Goal: Transaction & Acquisition: Purchase product/service

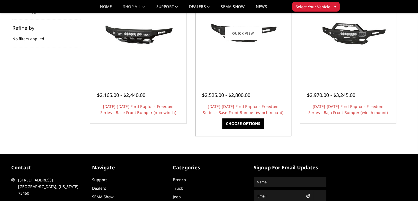
click at [239, 118] on link "Choose Options" at bounding box center [242, 123] width 41 height 10
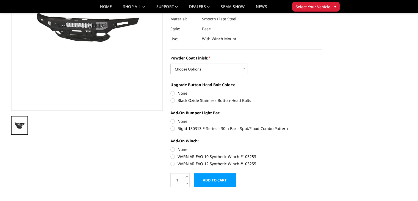
scroll to position [82, 0]
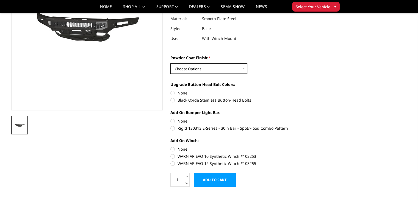
click at [176, 68] on select "Choose Options Bare Metal Texture Black Powder Coat" at bounding box center [208, 68] width 77 height 10
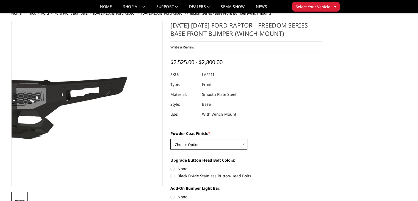
scroll to position [0, 0]
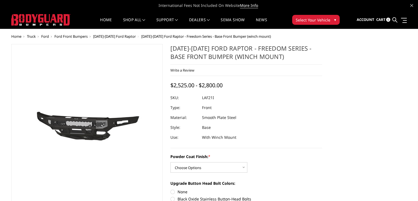
click at [117, 37] on span "[DATE]-[DATE] Ford Raptor" at bounding box center [114, 36] width 43 height 5
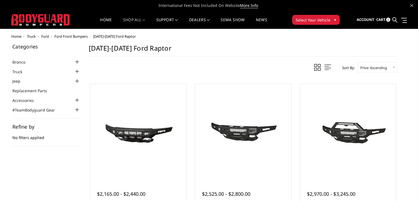
scroll to position [82, 0]
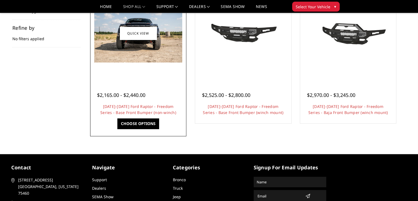
click at [108, 57] on img at bounding box center [138, 33] width 88 height 58
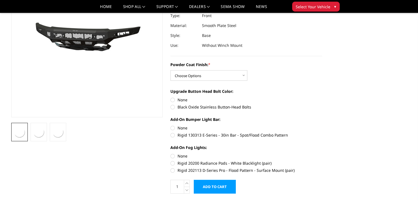
scroll to position [82, 0]
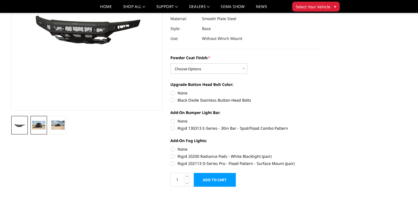
click at [39, 121] on img at bounding box center [38, 125] width 13 height 9
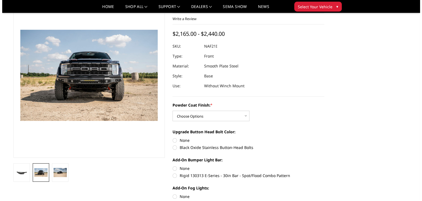
scroll to position [0, 0]
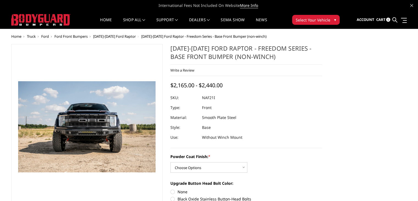
click at [73, 131] on img at bounding box center [106, 118] width 352 height 233
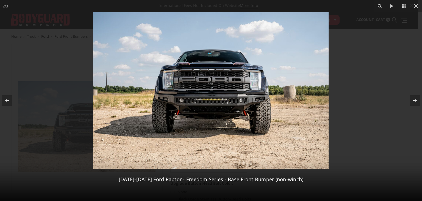
click at [193, 105] on img at bounding box center [211, 90] width 236 height 156
